Goal: Check status: Check status

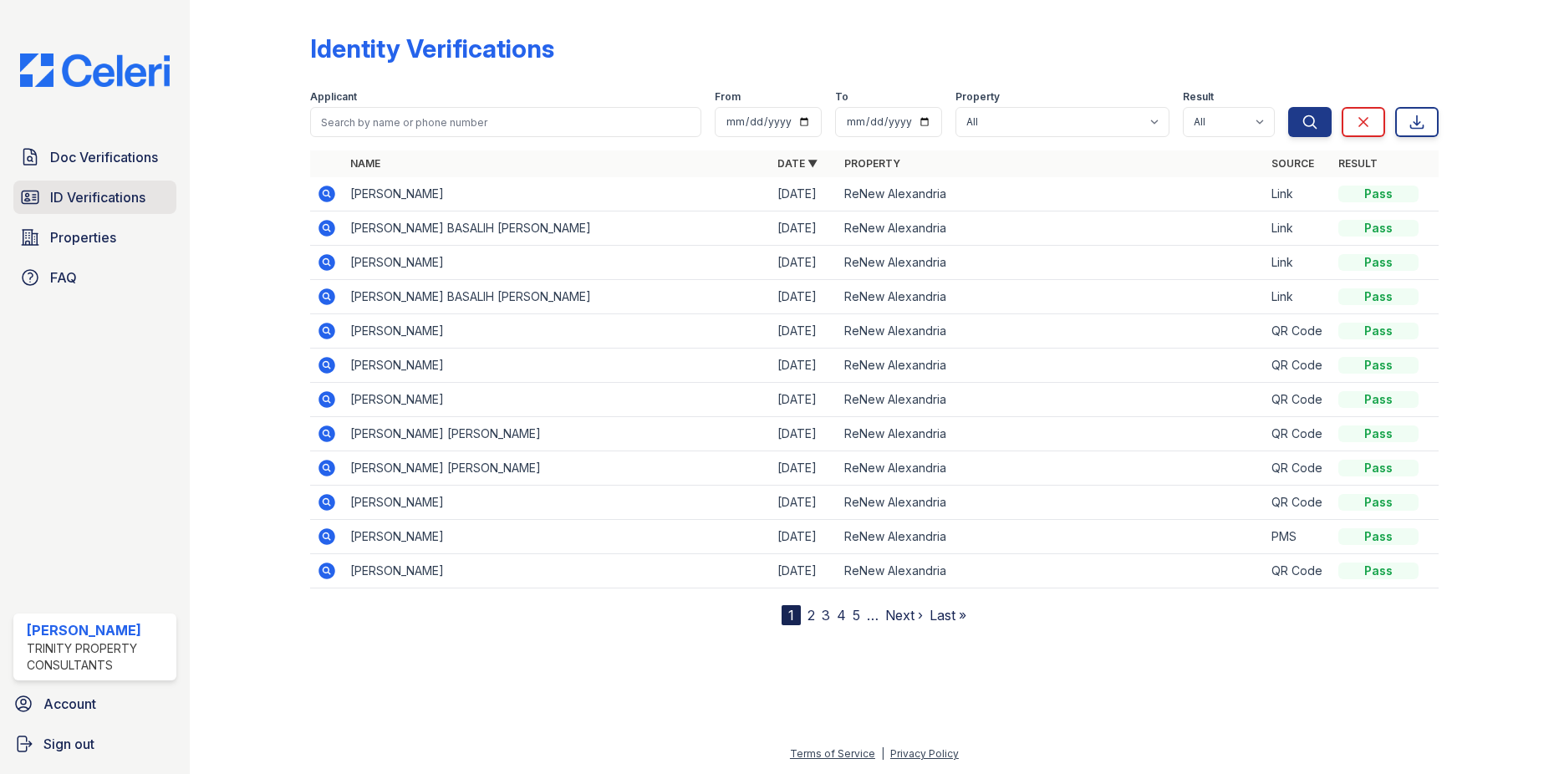
click at [117, 206] on span "ID Verifications" at bounding box center [97, 197] width 95 height 20
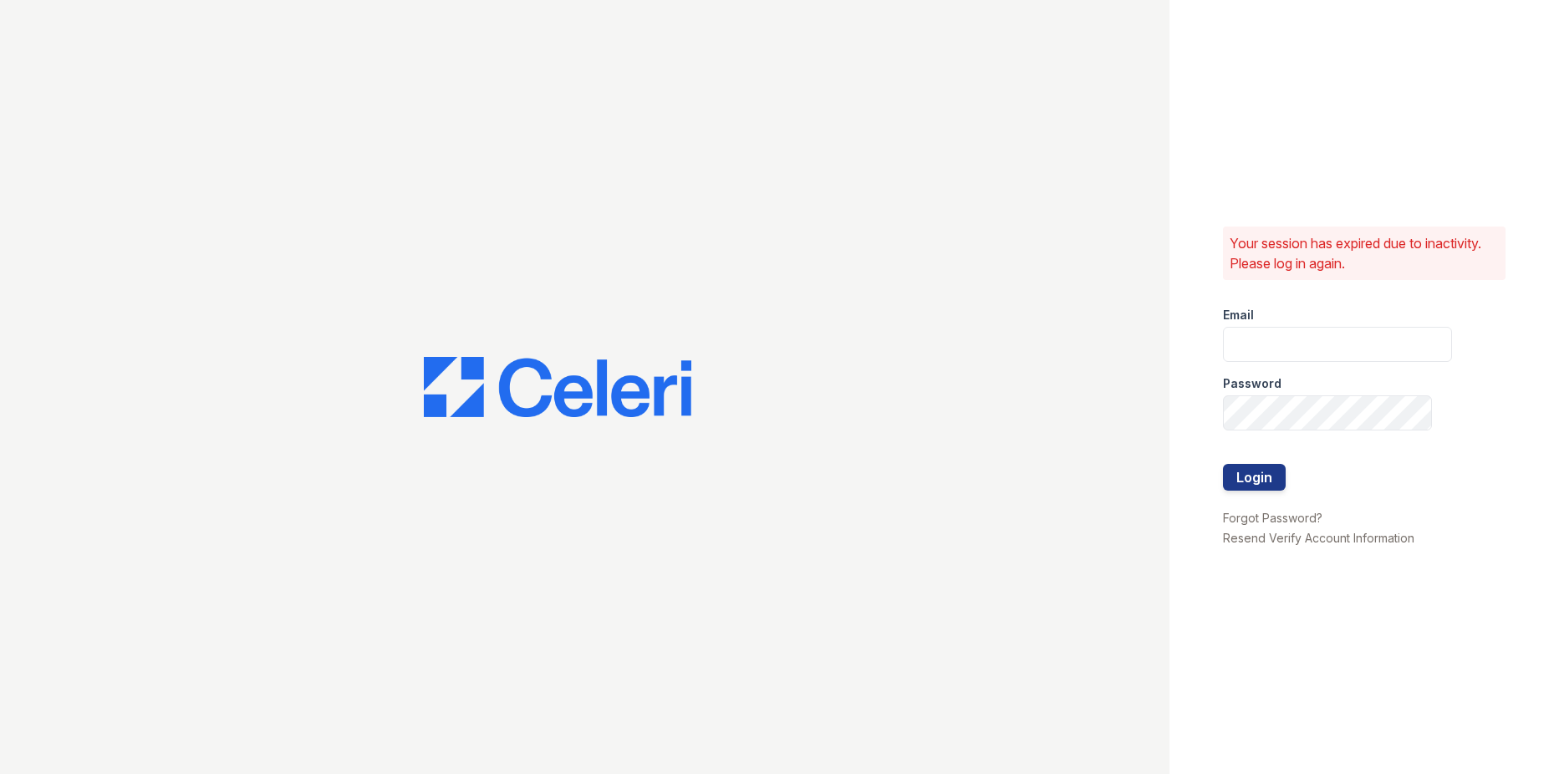
type input "emorales@trinity-pm.com"
click at [1263, 482] on button "Login" at bounding box center [1254, 477] width 63 height 27
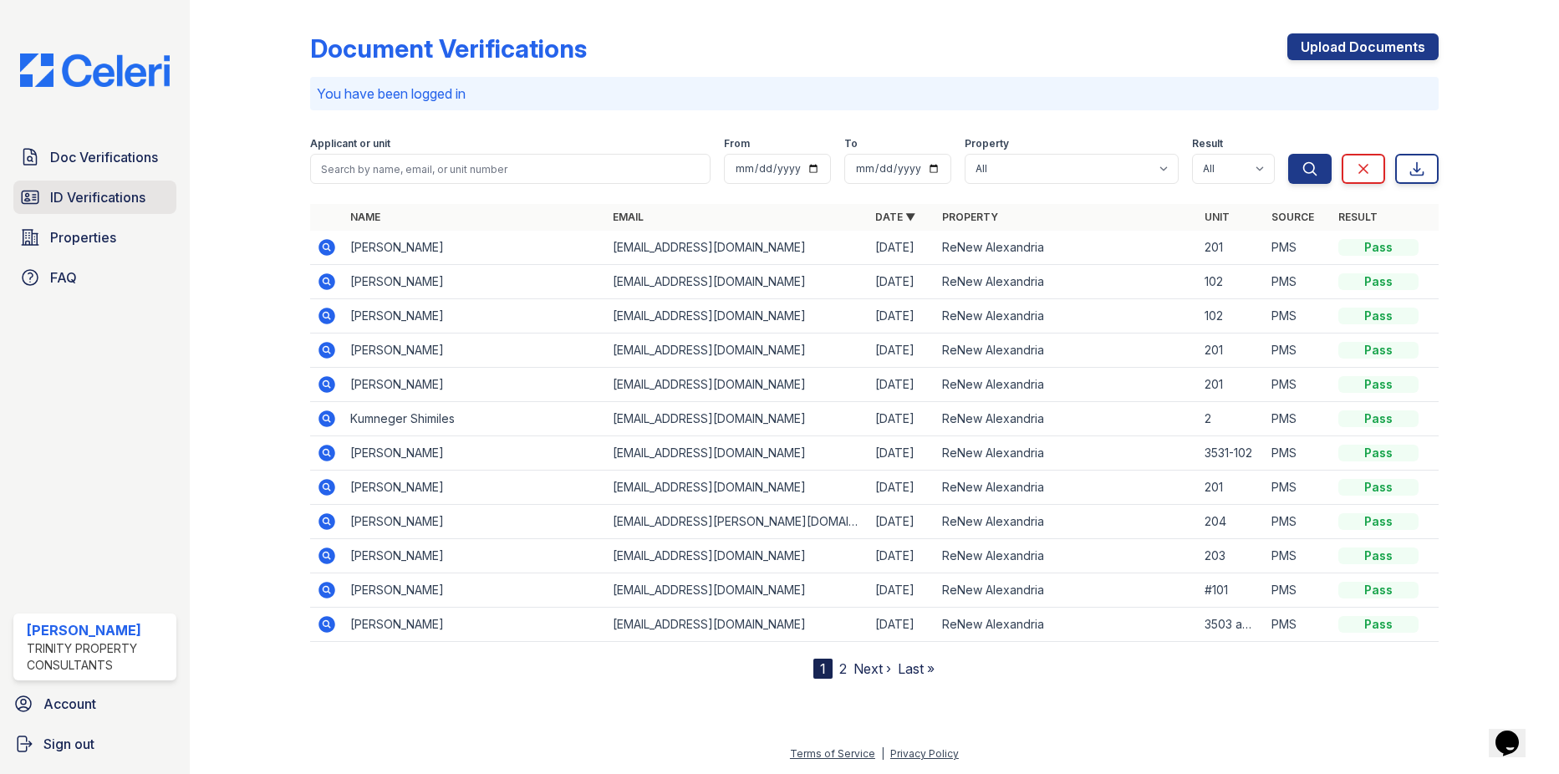
click at [98, 191] on span "ID Verifications" at bounding box center [97, 197] width 95 height 20
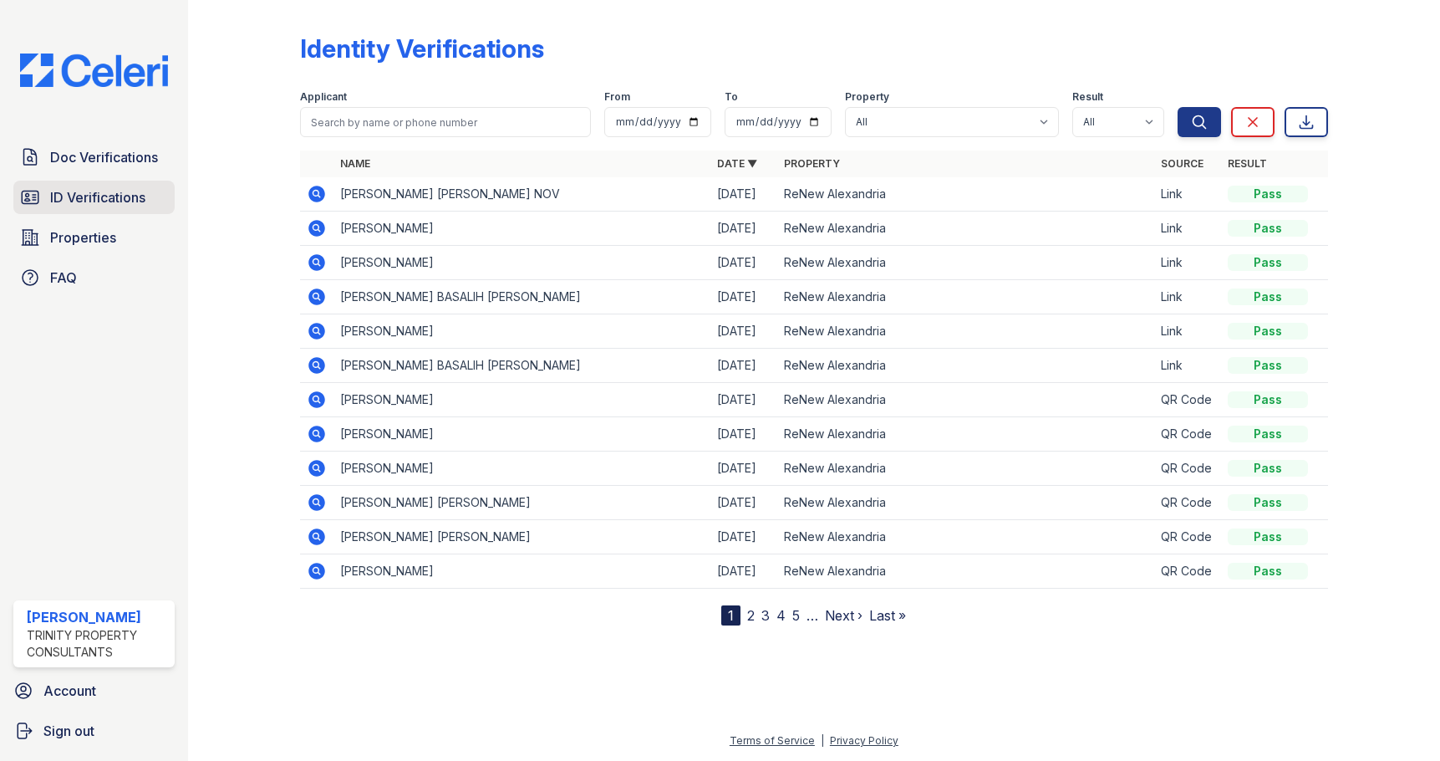
click at [66, 196] on span "ID Verifications" at bounding box center [97, 197] width 95 height 20
click at [87, 196] on span "ID Verifications" at bounding box center [97, 197] width 95 height 20
click at [89, 417] on div "Doc Verifications ID Verifications Properties FAQ Elizabeth Morales Trinity Pro…" at bounding box center [94, 380] width 188 height 761
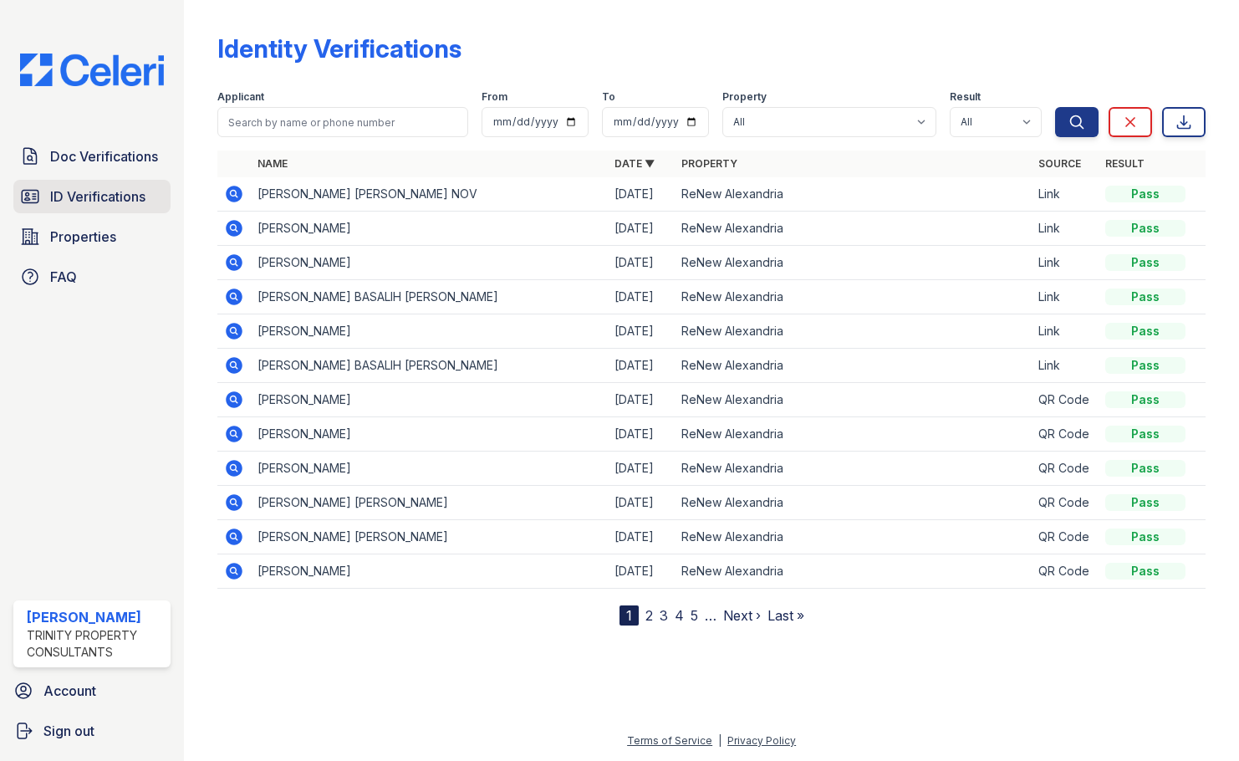
click at [70, 195] on span "ID Verifications" at bounding box center [97, 196] width 95 height 20
click at [67, 191] on span "ID Verifications" at bounding box center [97, 196] width 95 height 20
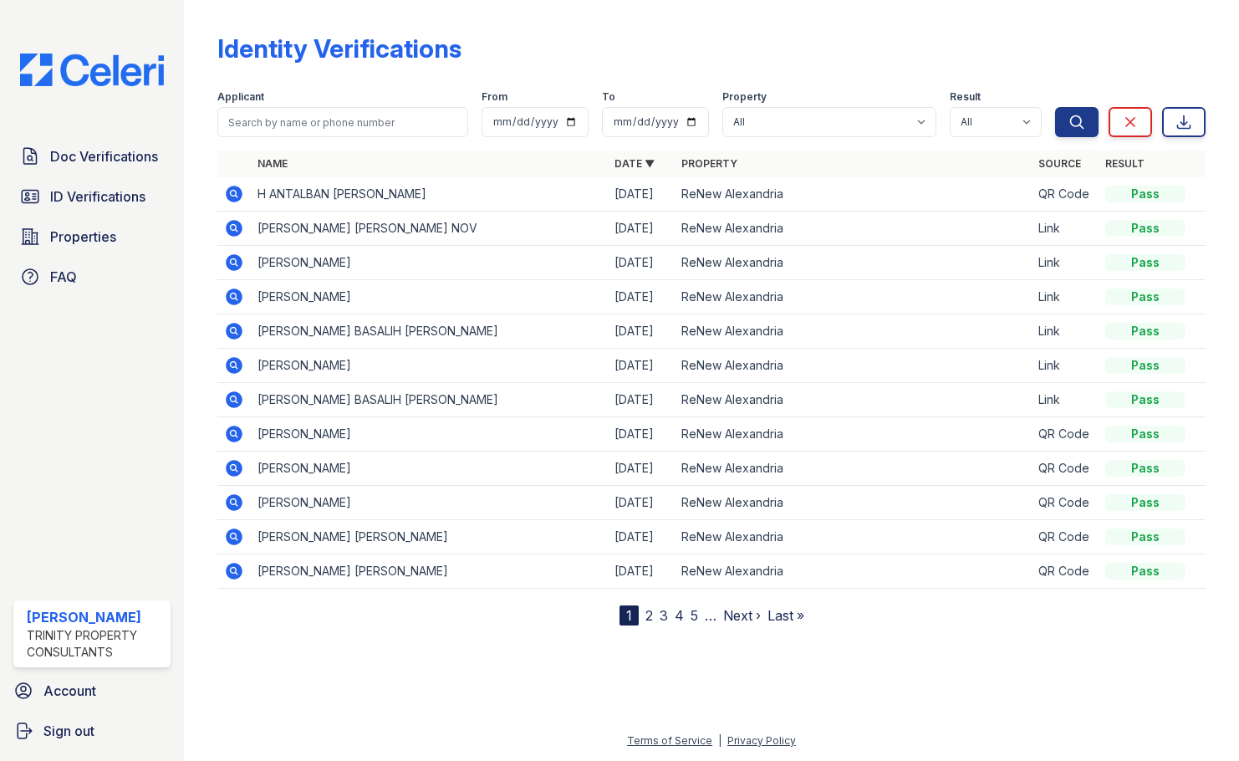
click at [67, 191] on span "ID Verifications" at bounding box center [97, 196] width 95 height 20
click at [89, 196] on span "ID Verifications" at bounding box center [97, 196] width 95 height 20
click at [287, 123] on input "search" at bounding box center [342, 122] width 251 height 30
click at [311, 117] on input "search" at bounding box center [342, 122] width 251 height 30
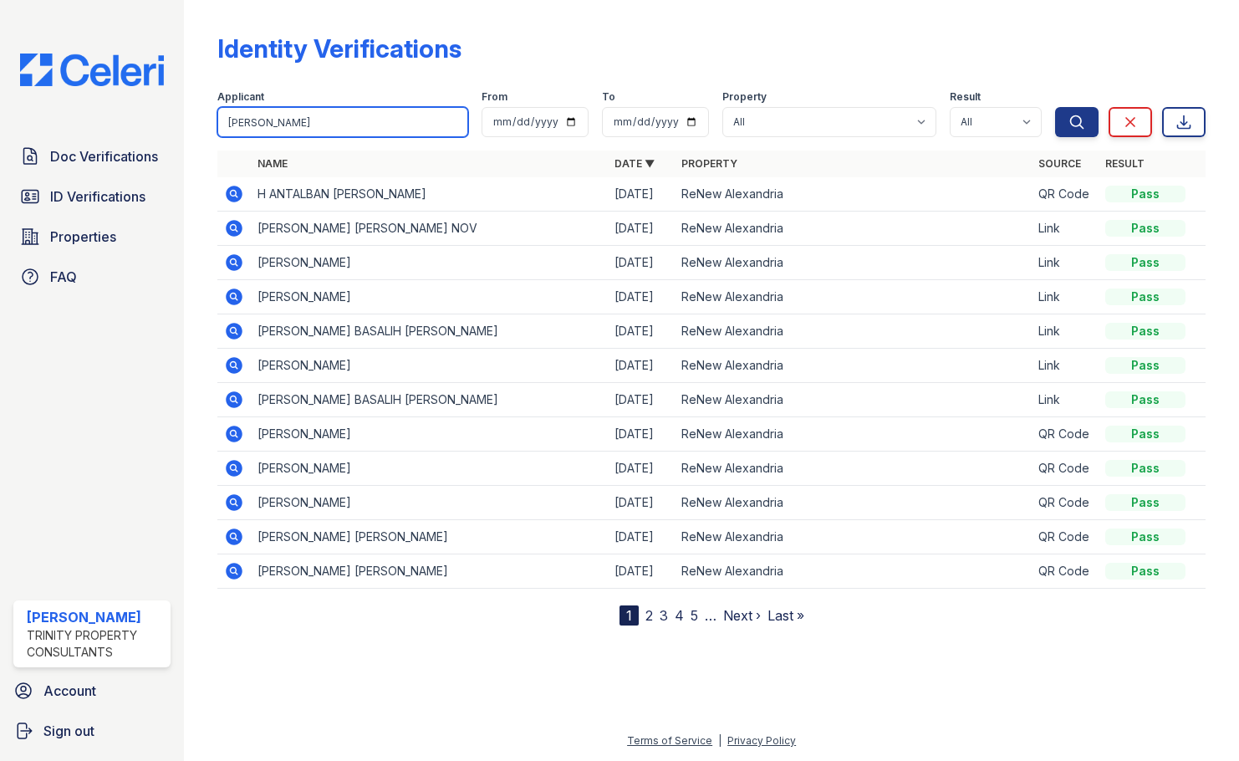
type input "nicolas"
click at [1055, 107] on button "Search" at bounding box center [1076, 122] width 43 height 30
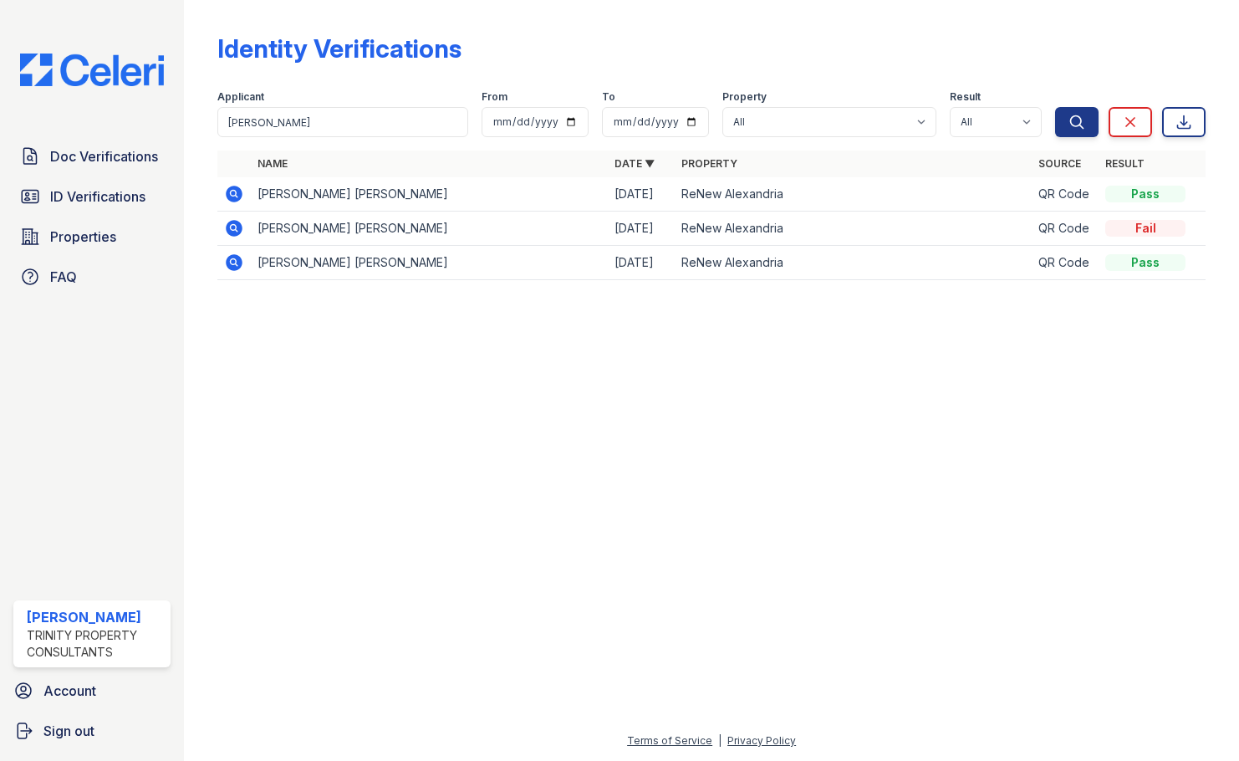
click at [236, 190] on icon at bounding box center [234, 194] width 17 height 17
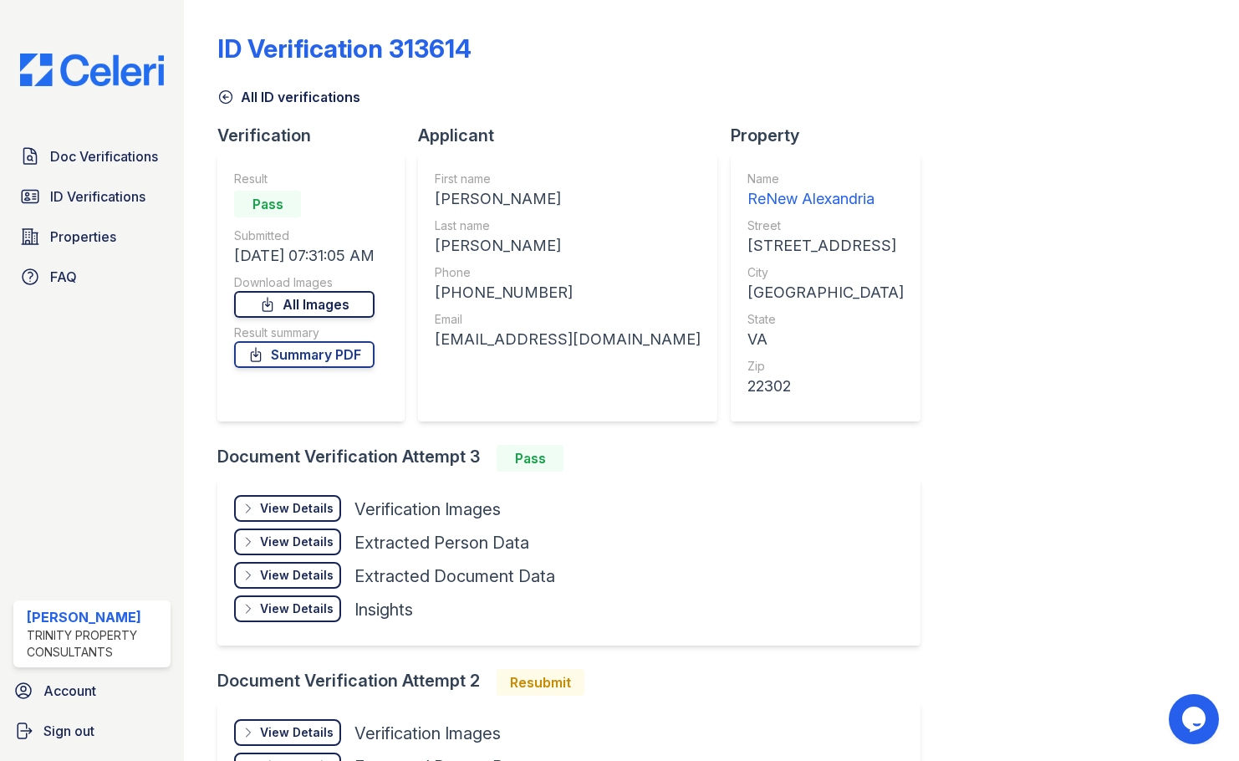
click at [310, 307] on link "All Images" at bounding box center [304, 304] width 140 height 27
click at [301, 354] on link "Summary PDF" at bounding box center [304, 354] width 140 height 27
click at [135, 211] on link "ID Verifications" at bounding box center [91, 196] width 157 height 33
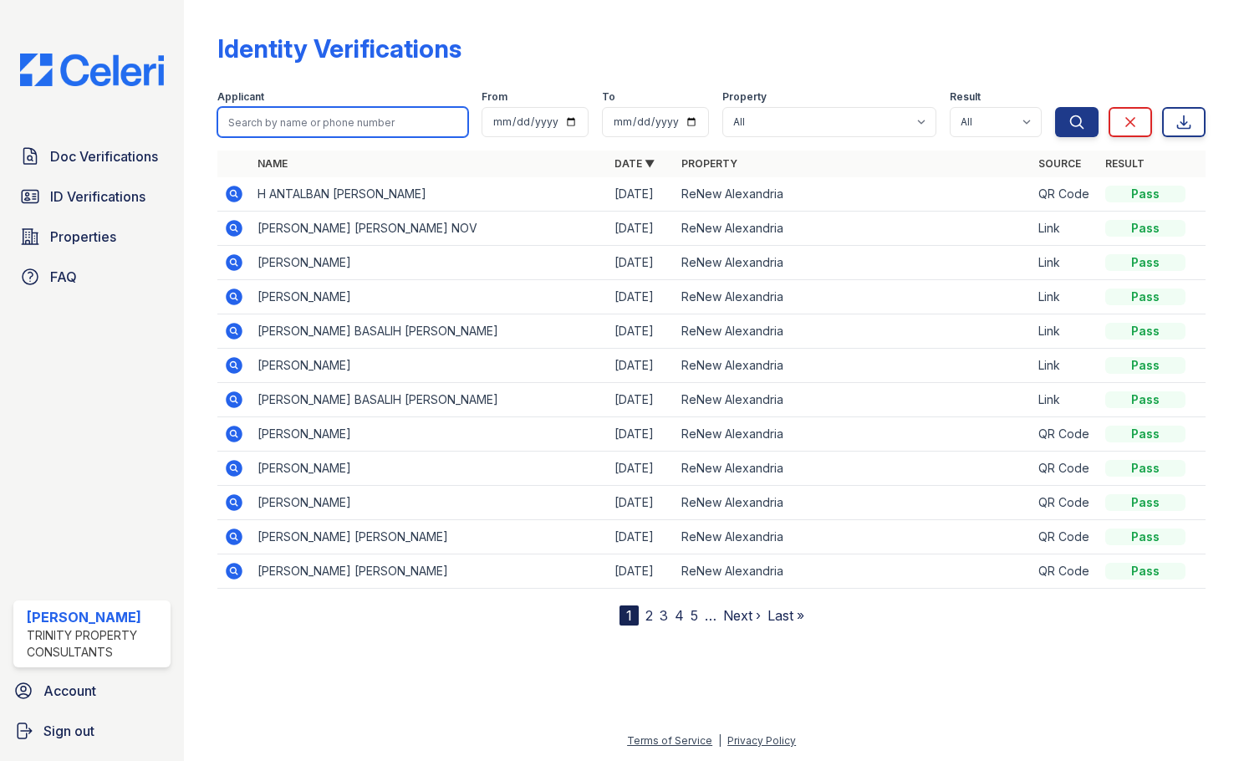
click at [300, 115] on input "search" at bounding box center [342, 122] width 251 height 30
type input "m"
type input "Nicol"
click at [1055, 107] on button "Search" at bounding box center [1076, 122] width 43 height 30
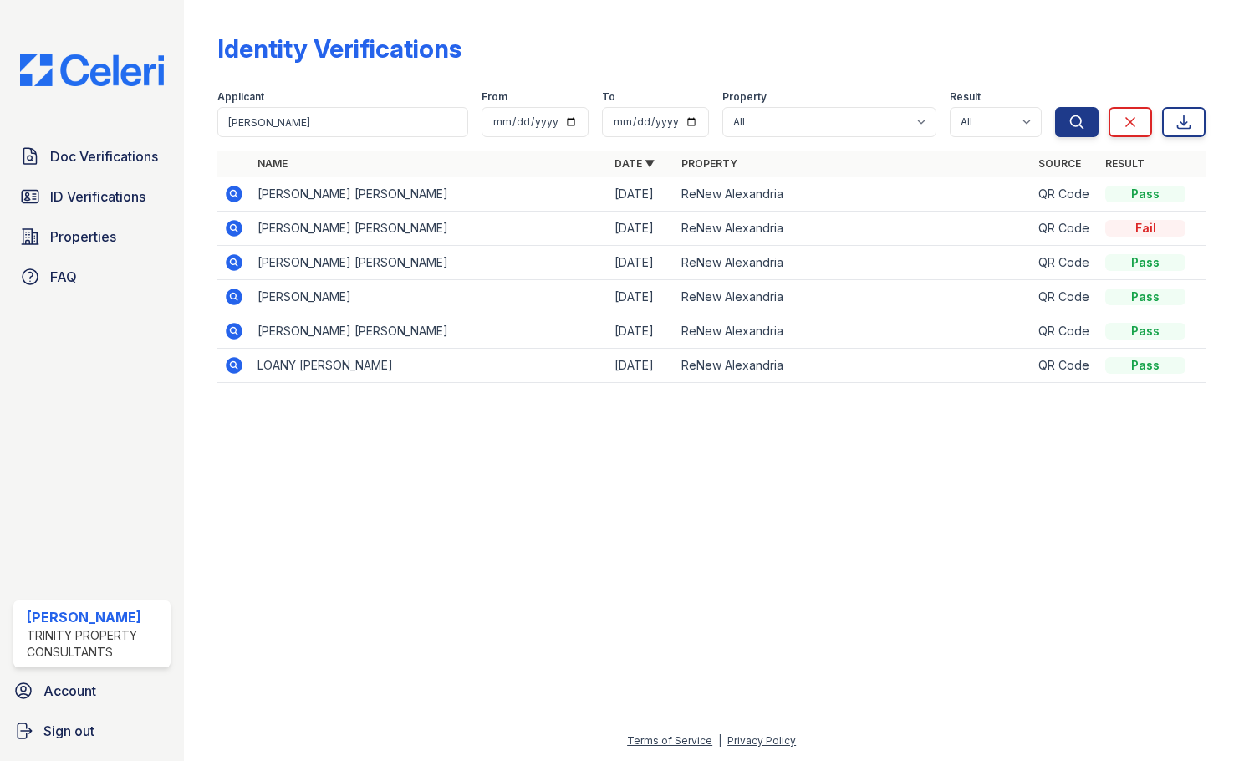
click at [227, 258] on icon at bounding box center [234, 262] width 17 height 17
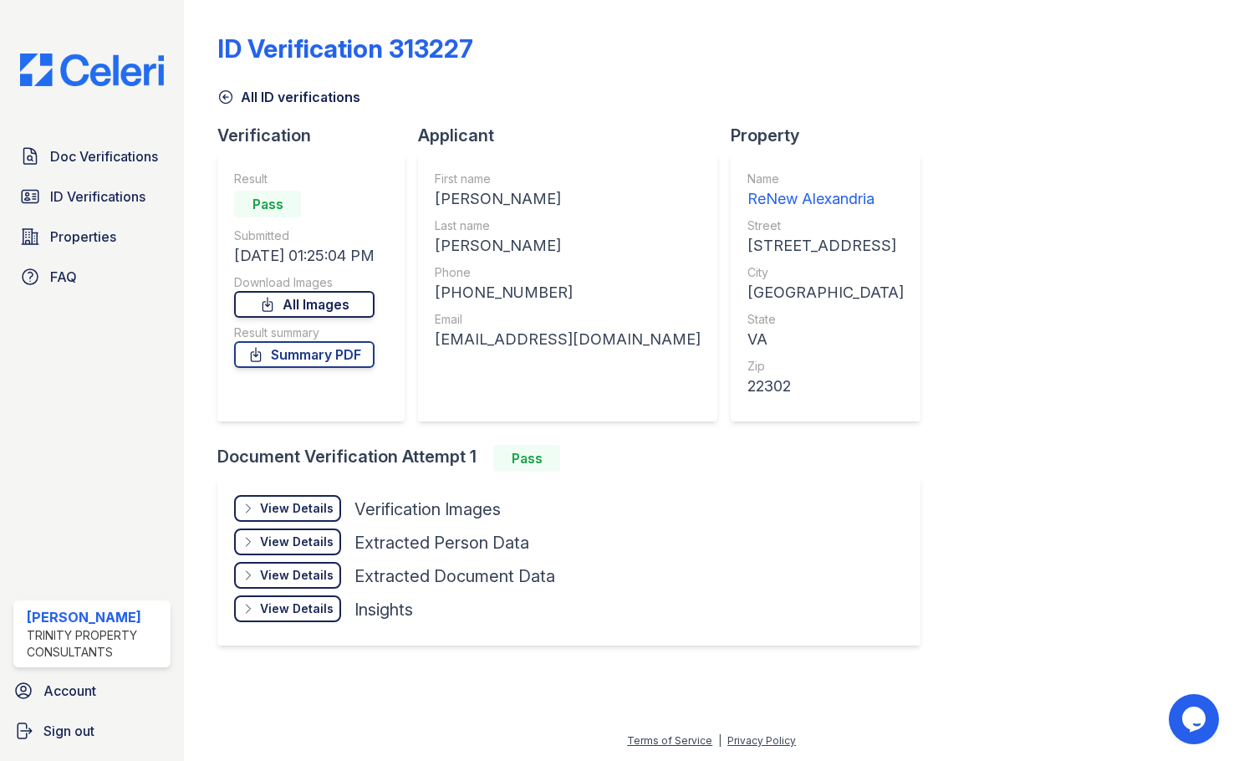
click at [293, 302] on link "All Images" at bounding box center [304, 304] width 140 height 27
click at [296, 354] on link "Summary PDF" at bounding box center [304, 354] width 140 height 27
